Goal: Transaction & Acquisition: Book appointment/travel/reservation

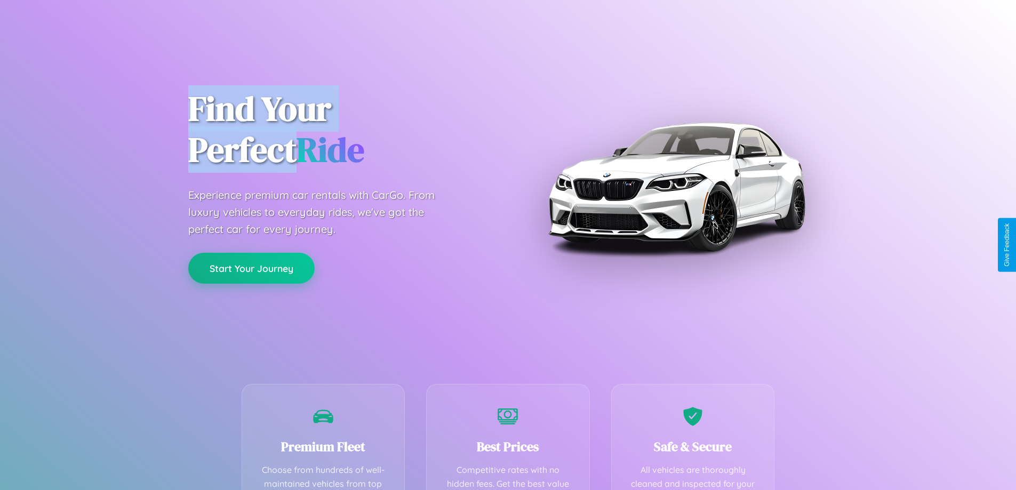
click at [251, 268] on button "Start Your Journey" at bounding box center [251, 268] width 126 height 31
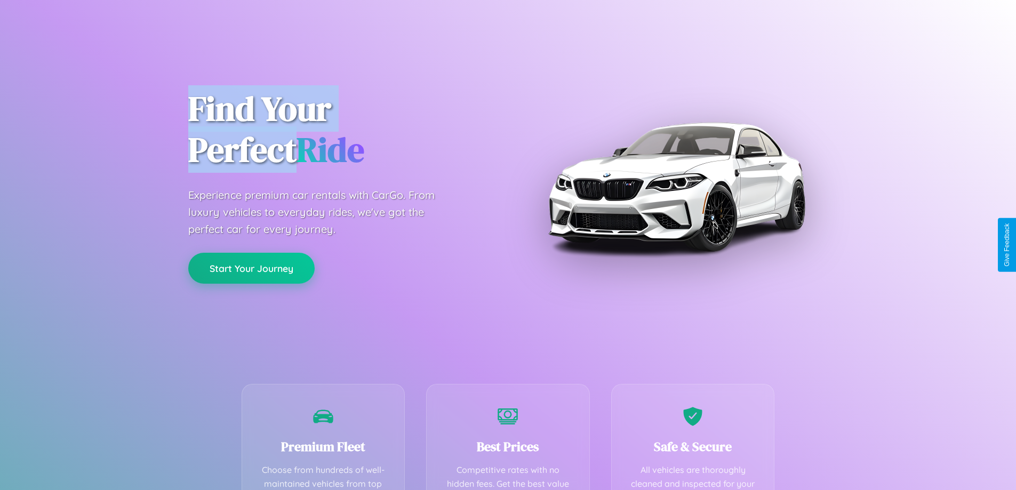
click at [251, 268] on button "Start Your Journey" at bounding box center [251, 268] width 126 height 31
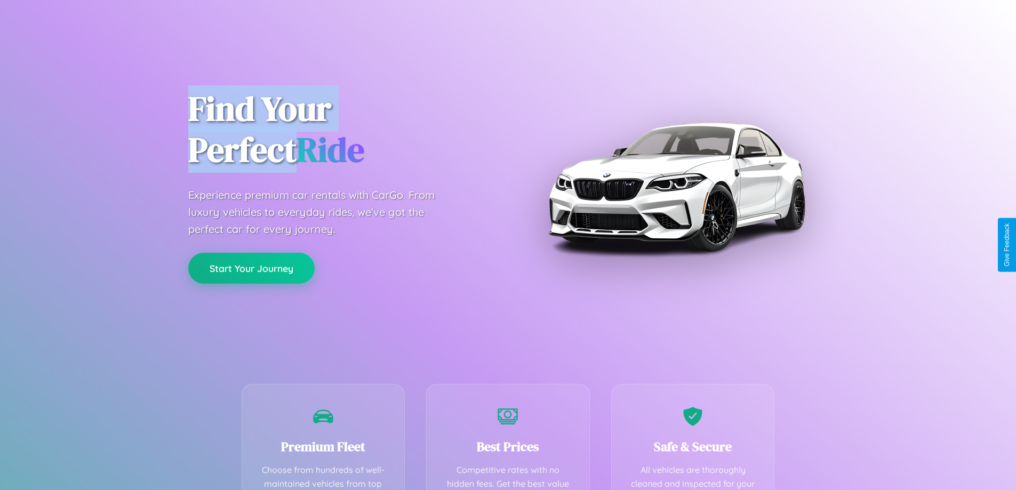
click at [251, 268] on button "Start Your Journey" at bounding box center [251, 268] width 126 height 31
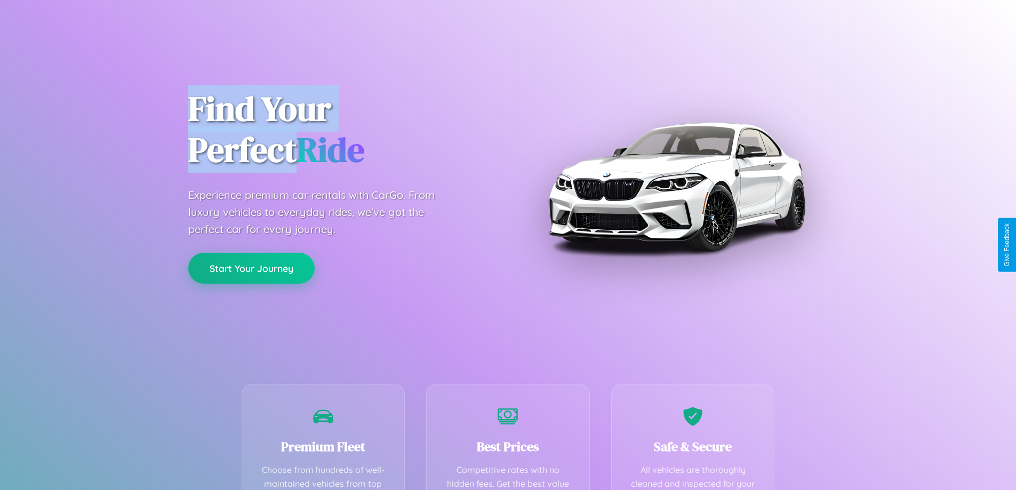
click at [251, 268] on button "Start Your Journey" at bounding box center [251, 268] width 126 height 31
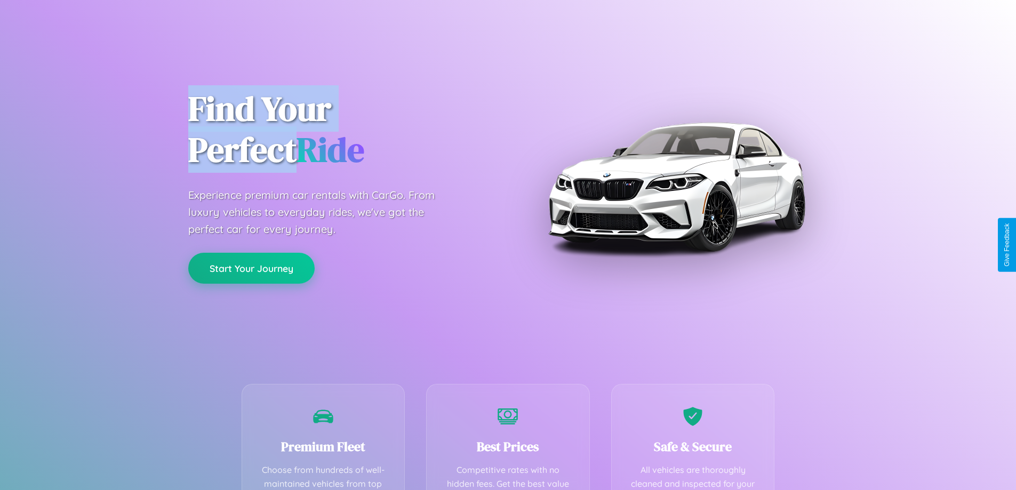
click at [251, 268] on button "Start Your Journey" at bounding box center [251, 268] width 126 height 31
